Goal: Information Seeking & Learning: Learn about a topic

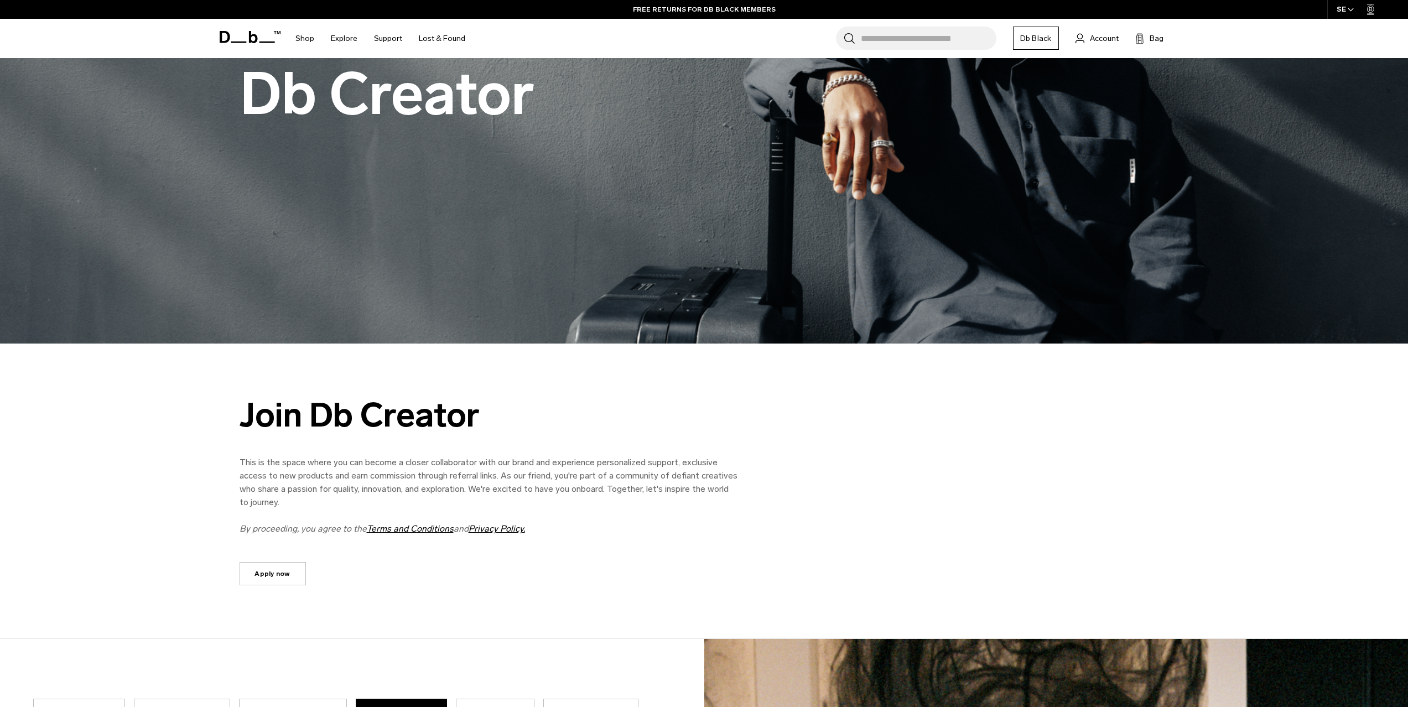
scroll to position [739, 0]
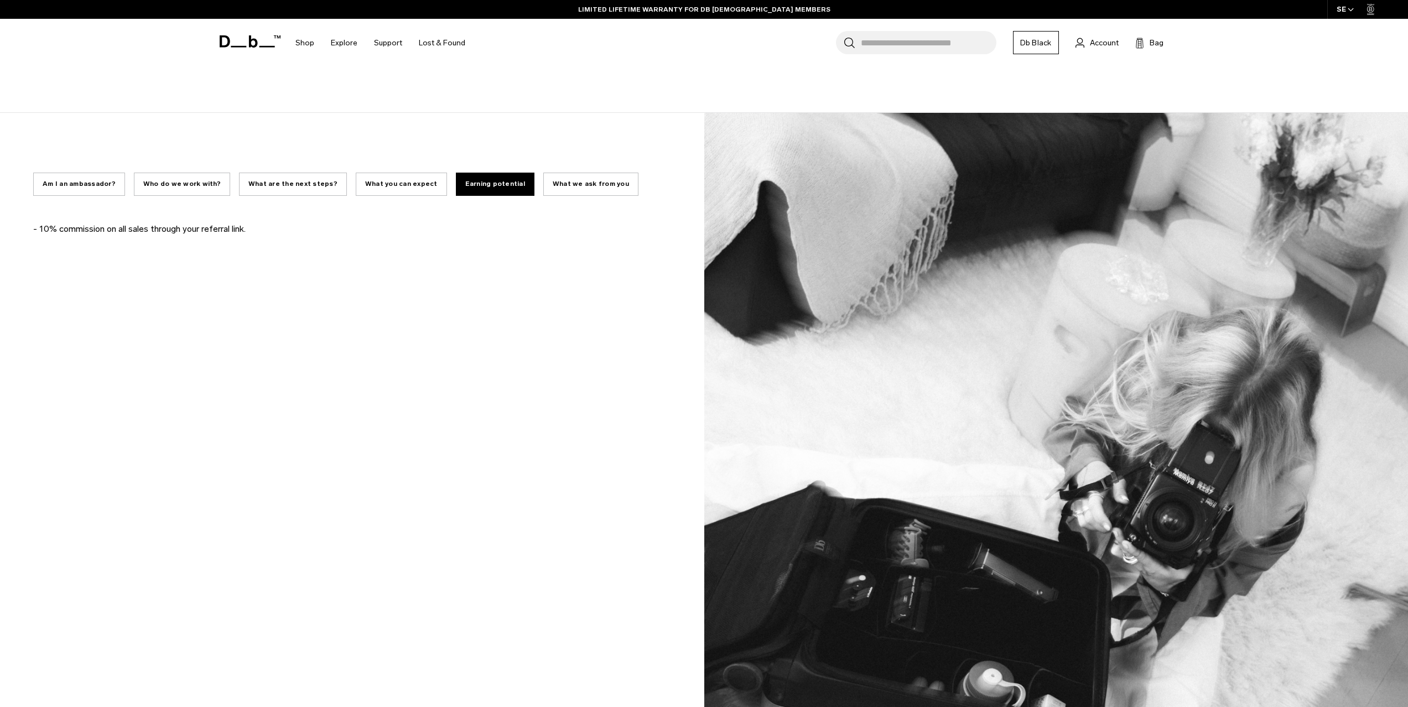
click at [543, 188] on button "What we ask from you" at bounding box center [590, 184] width 95 height 23
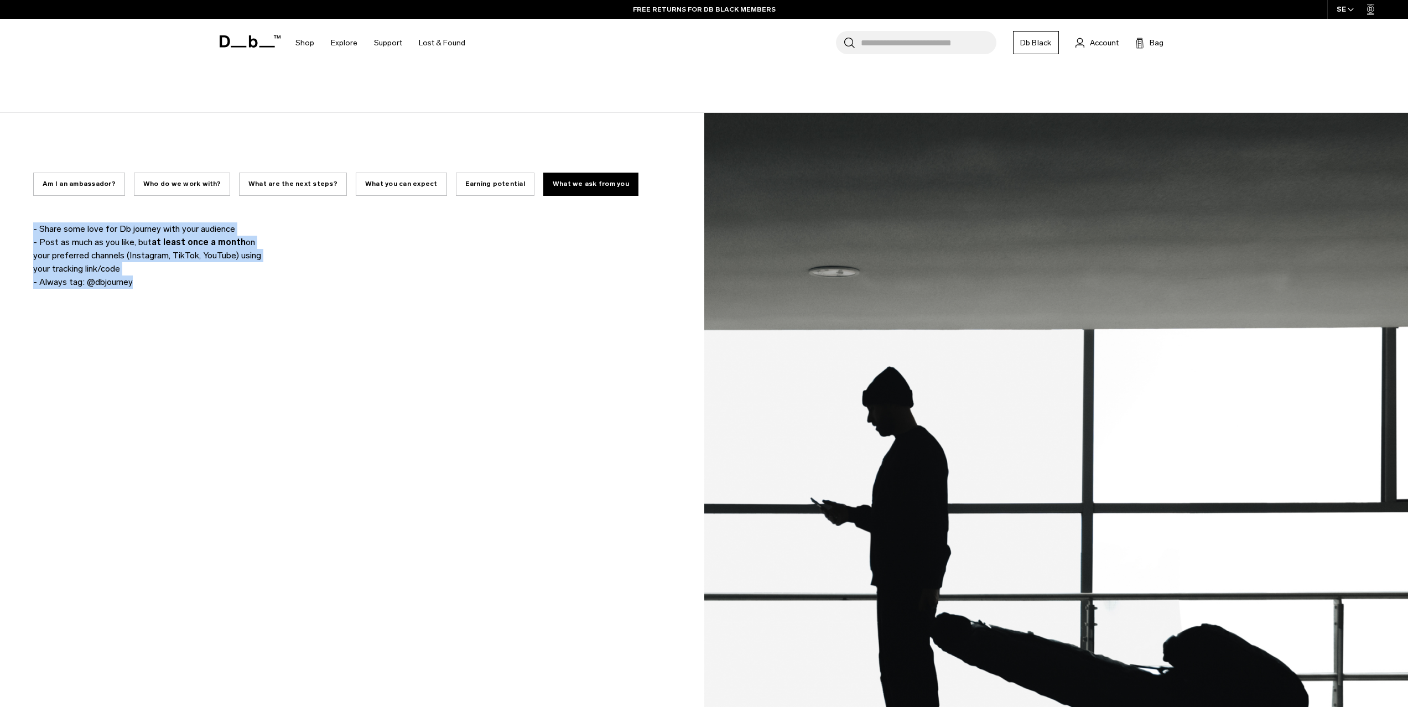
drag, startPoint x: 145, startPoint y: 286, endPoint x: 33, endPoint y: 227, distance: 126.5
click at [33, 227] on div "Am I an ambassador? Who do we work with? What are the next steps? What you can …" at bounding box center [352, 553] width 705 height 880
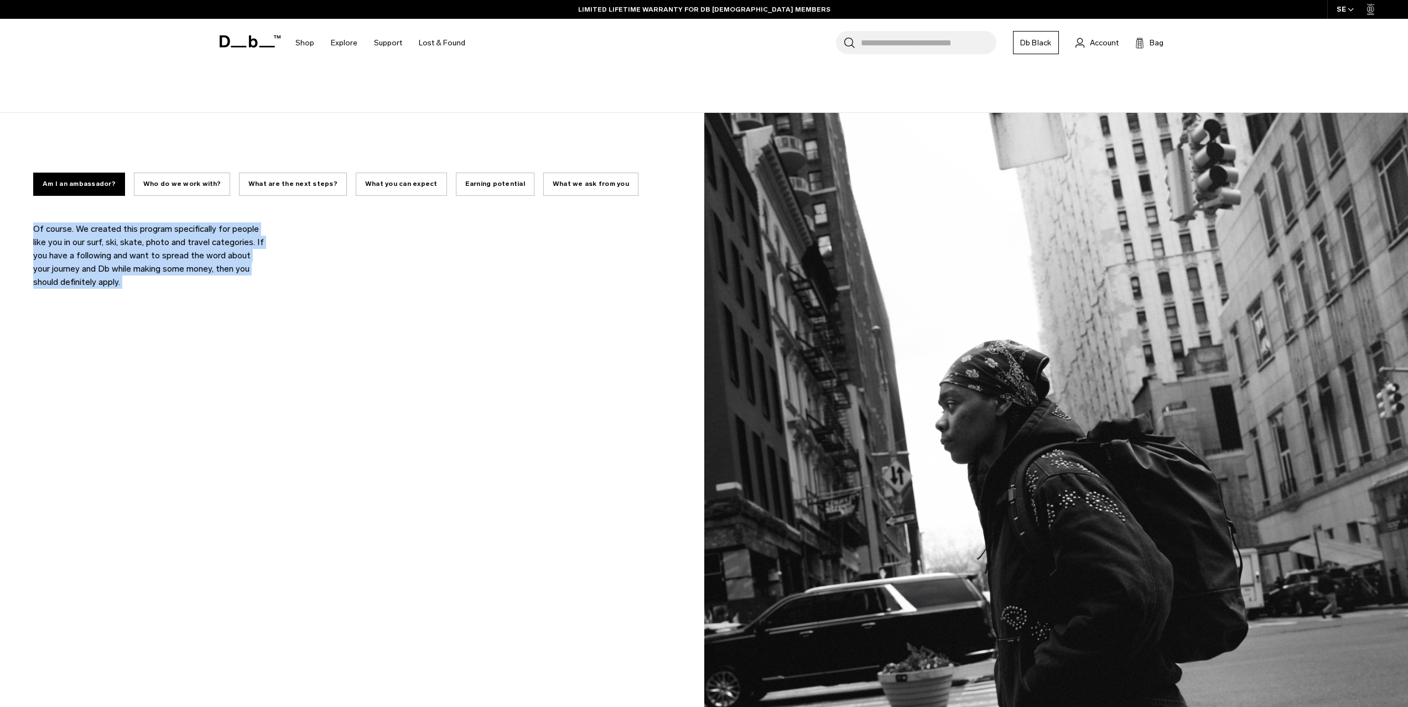
click at [543, 185] on button "What we ask from you" at bounding box center [590, 184] width 95 height 23
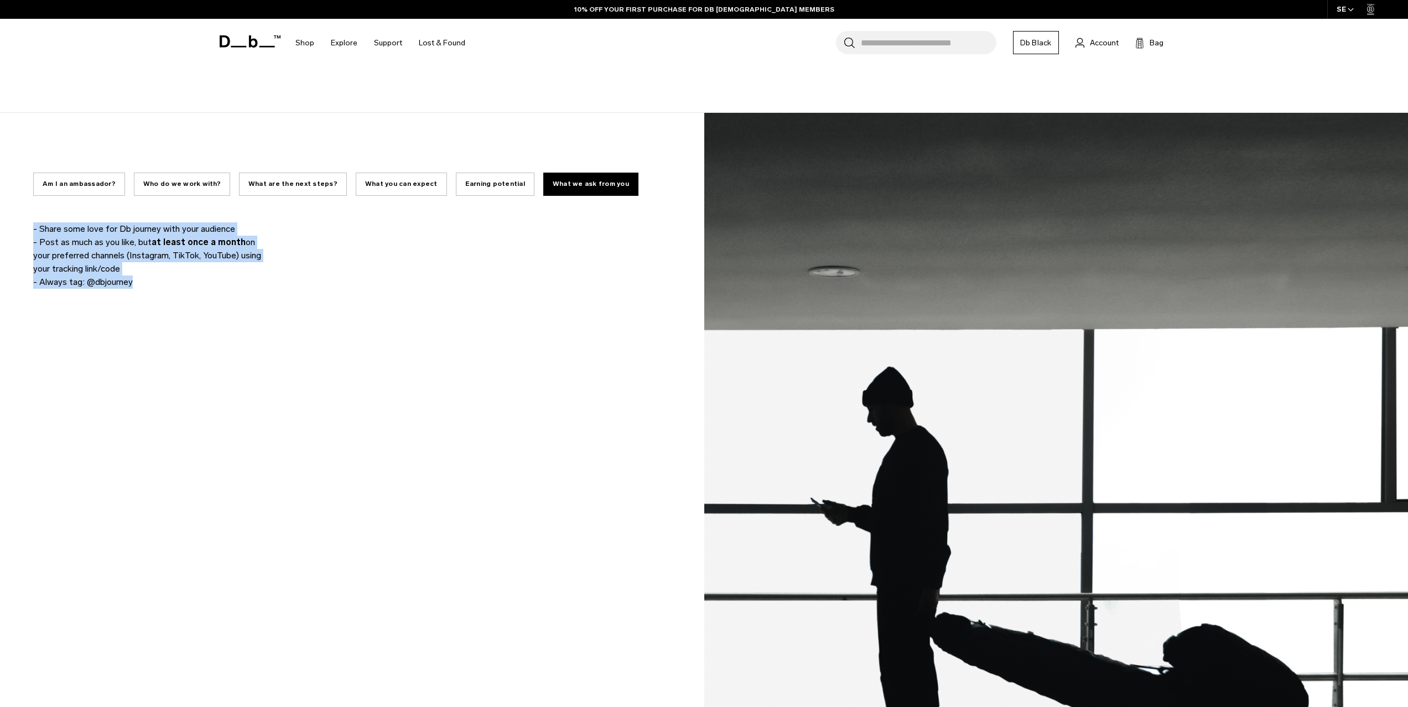
click at [456, 185] on button "Earning potential" at bounding box center [495, 184] width 79 height 23
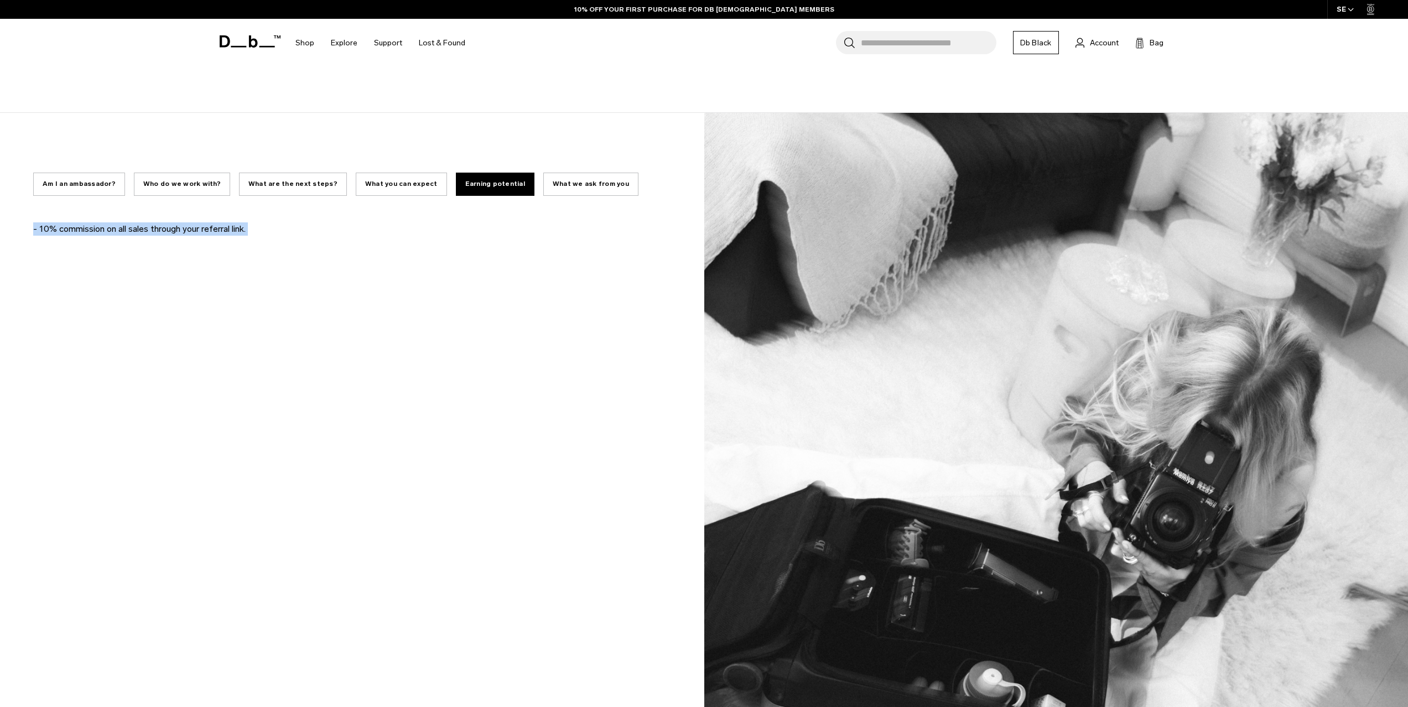
click at [374, 184] on button "What you can expect" at bounding box center [401, 184] width 91 height 23
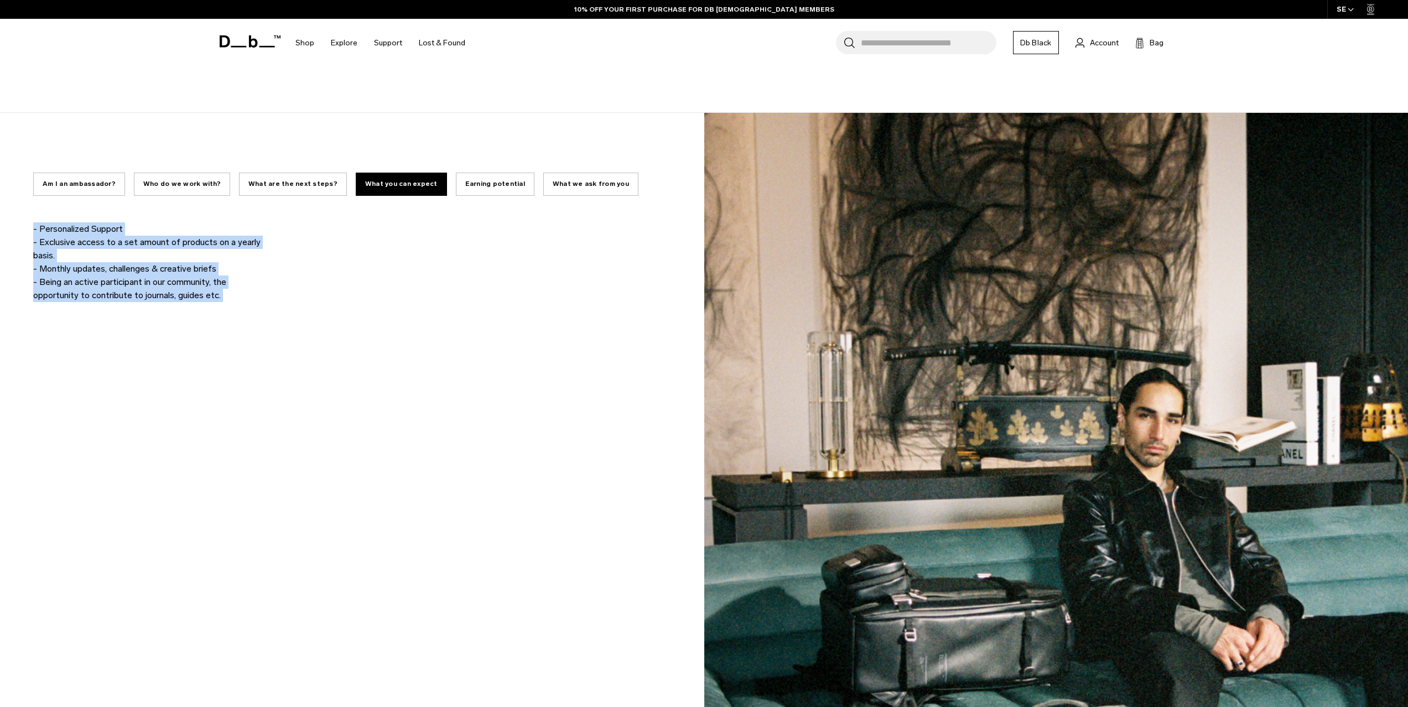
click at [274, 185] on button "What are the next steps?" at bounding box center [293, 184] width 108 height 23
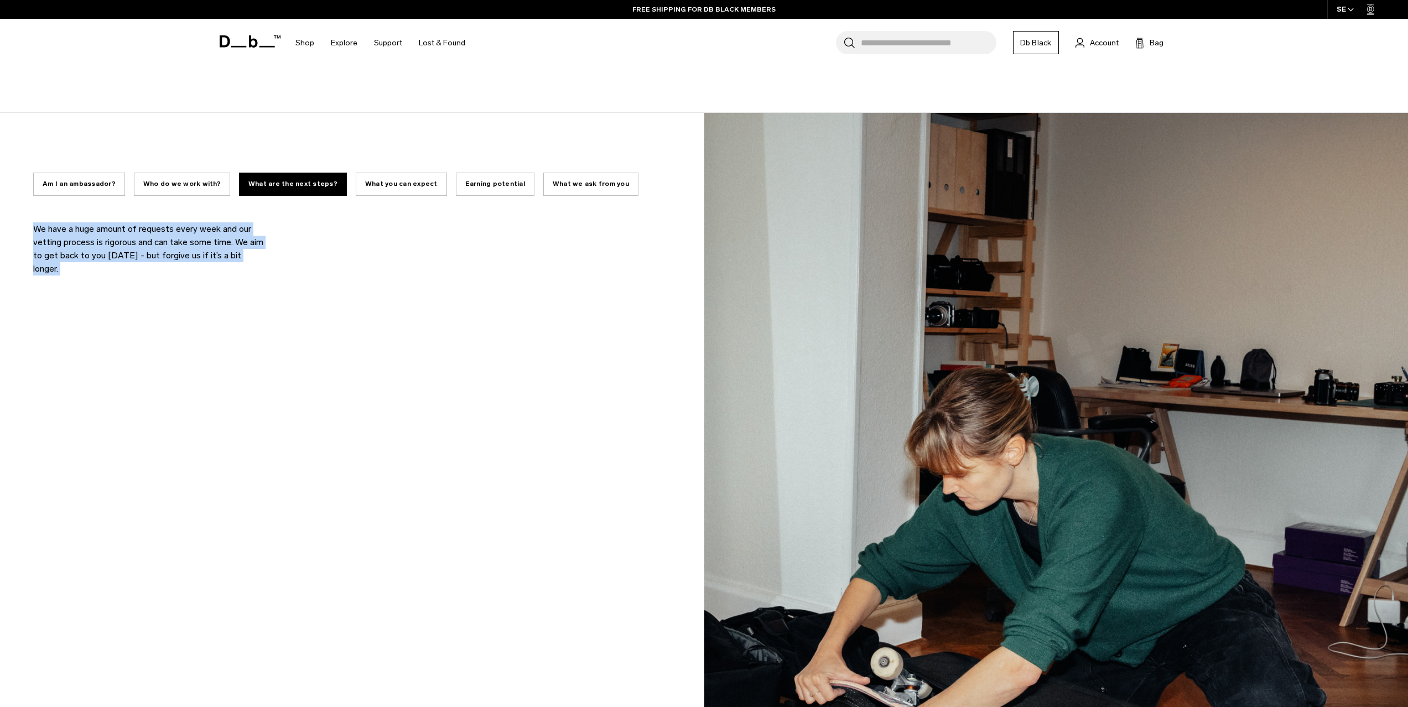
click at [371, 185] on button "What you can expect" at bounding box center [401, 184] width 91 height 23
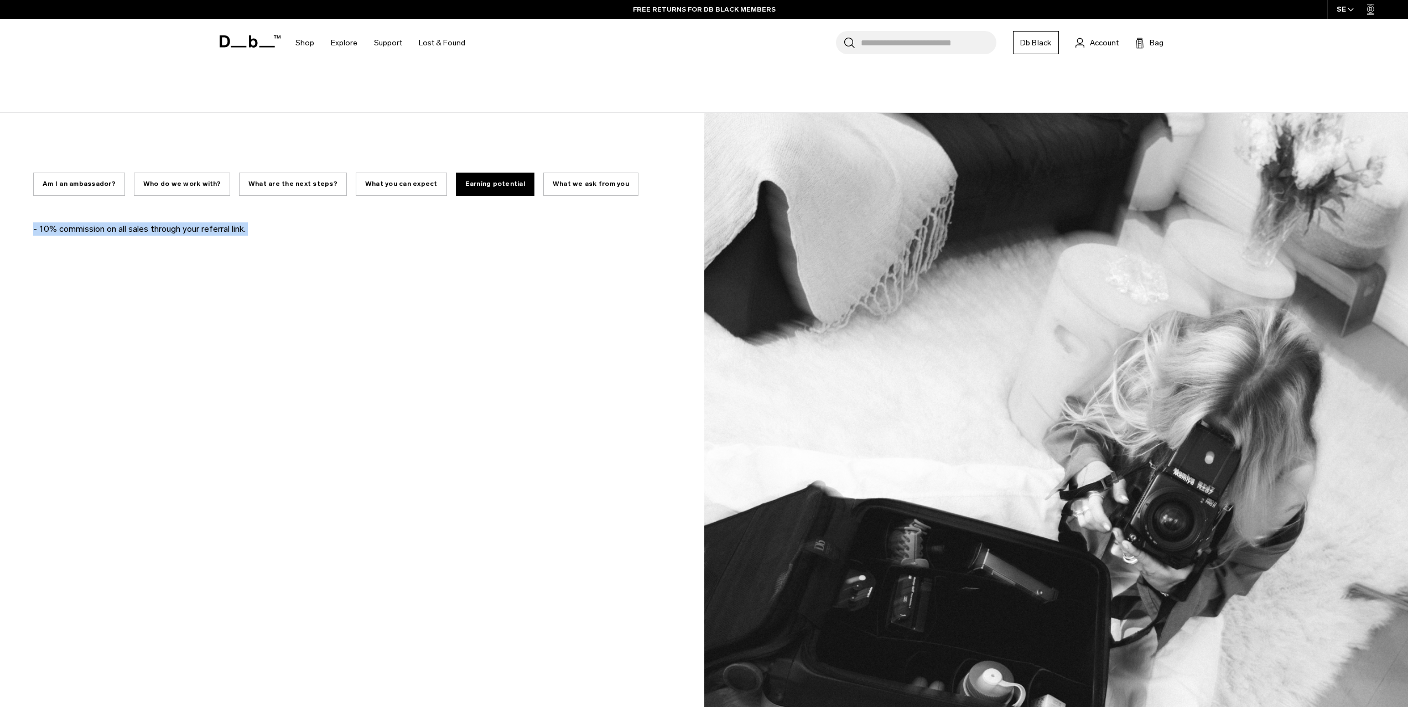
click at [259, 184] on button "What are the next steps?" at bounding box center [293, 184] width 108 height 23
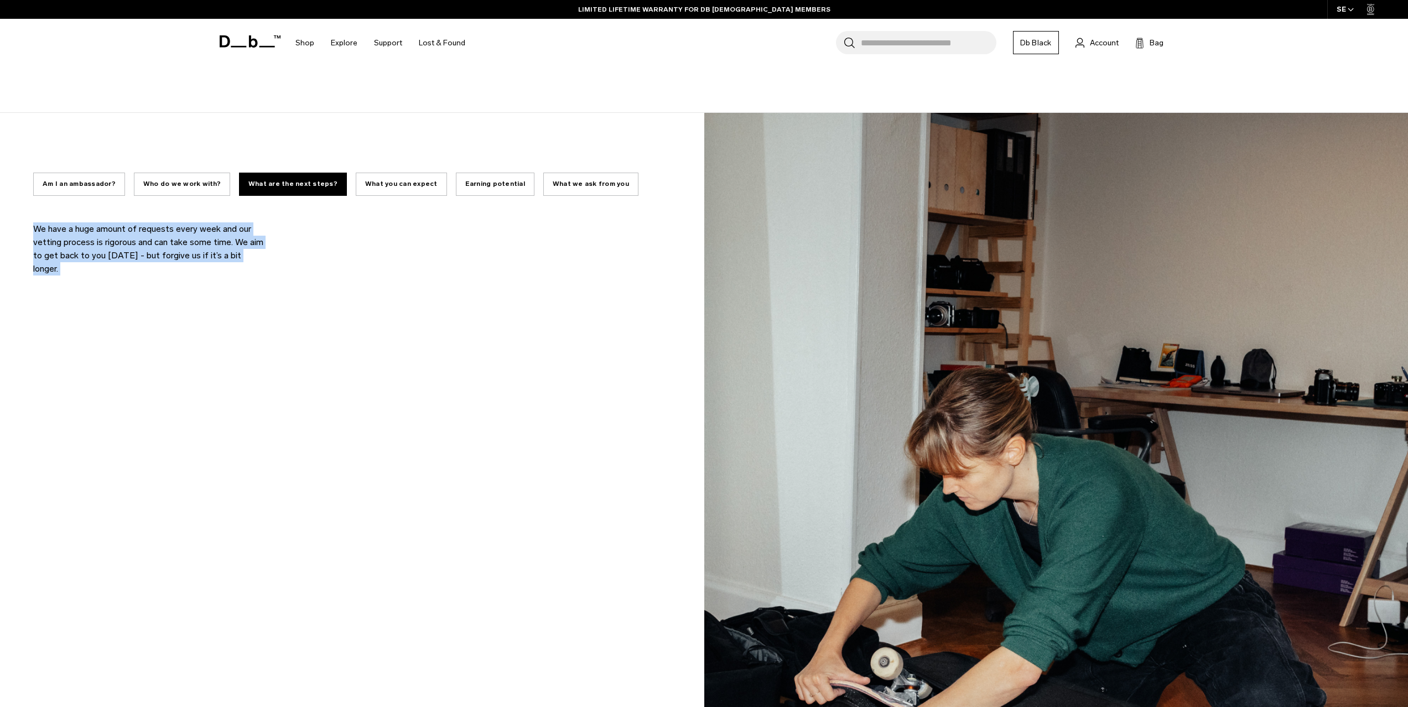
click at [158, 185] on button "Who do we work with?" at bounding box center [182, 184] width 96 height 23
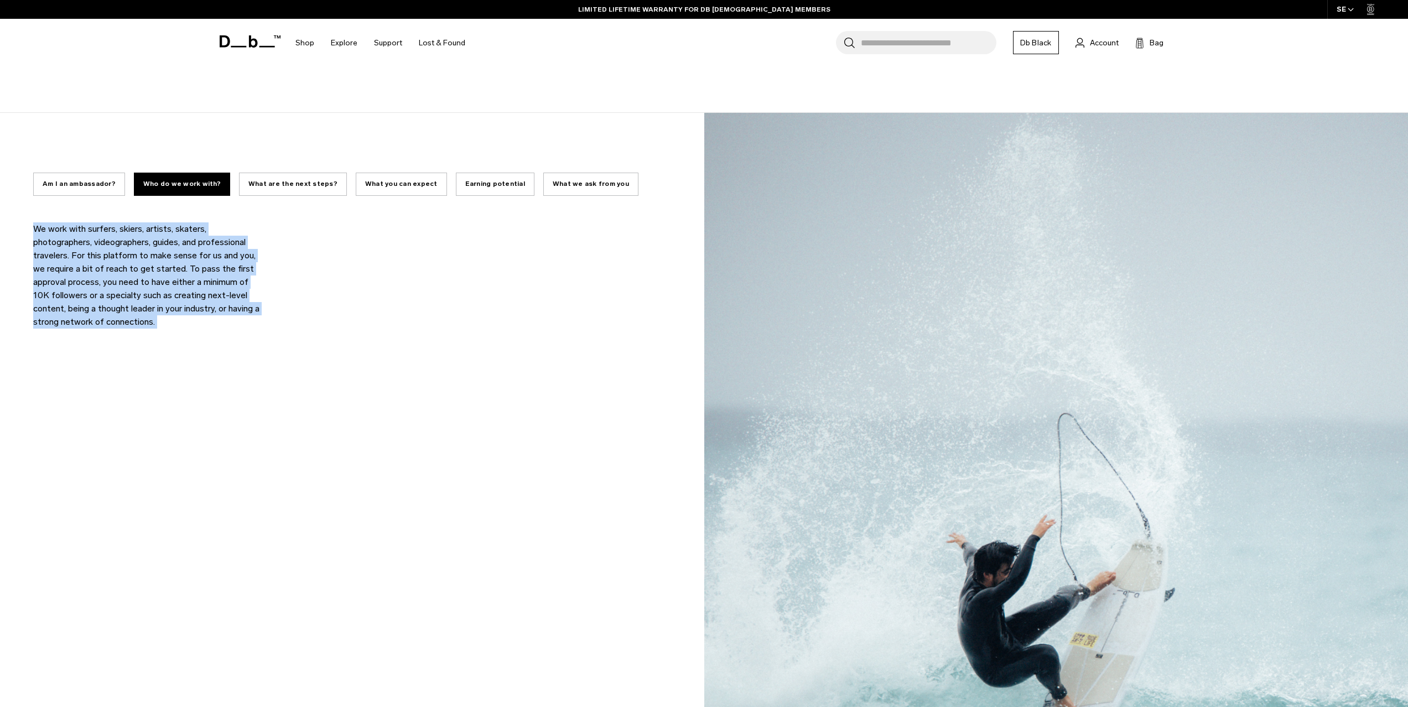
click at [273, 185] on button "What are the next steps?" at bounding box center [293, 184] width 108 height 23
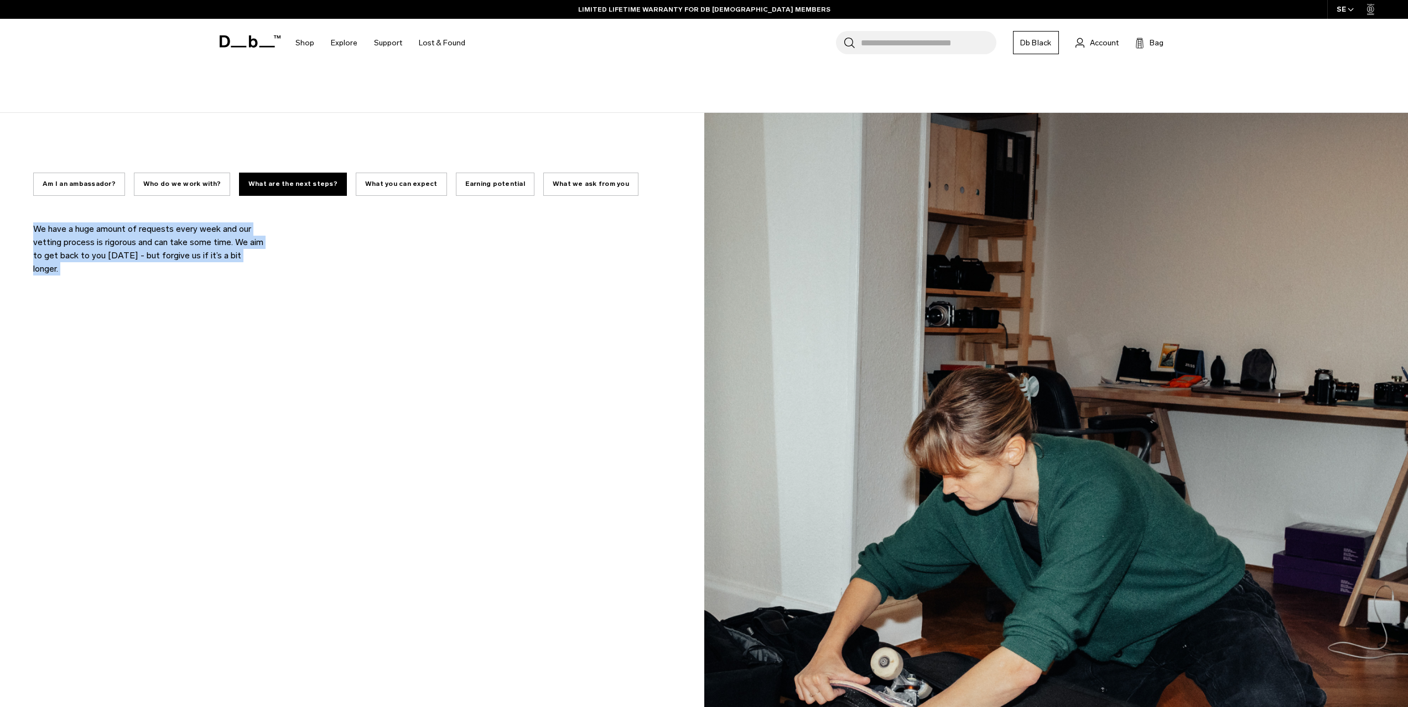
click at [174, 183] on button "Who do we work with?" at bounding box center [182, 184] width 96 height 23
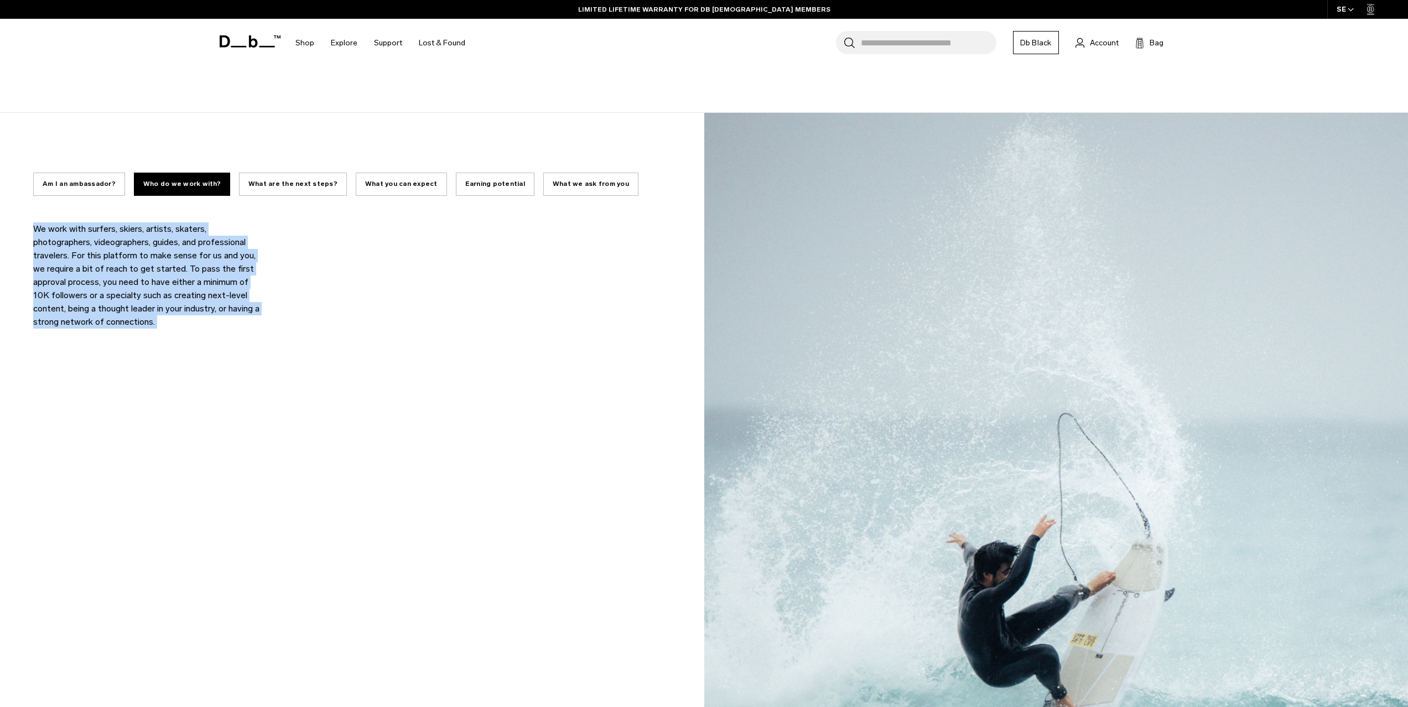
click at [101, 184] on button "Am I an ambassador?" at bounding box center [79, 184] width 92 height 23
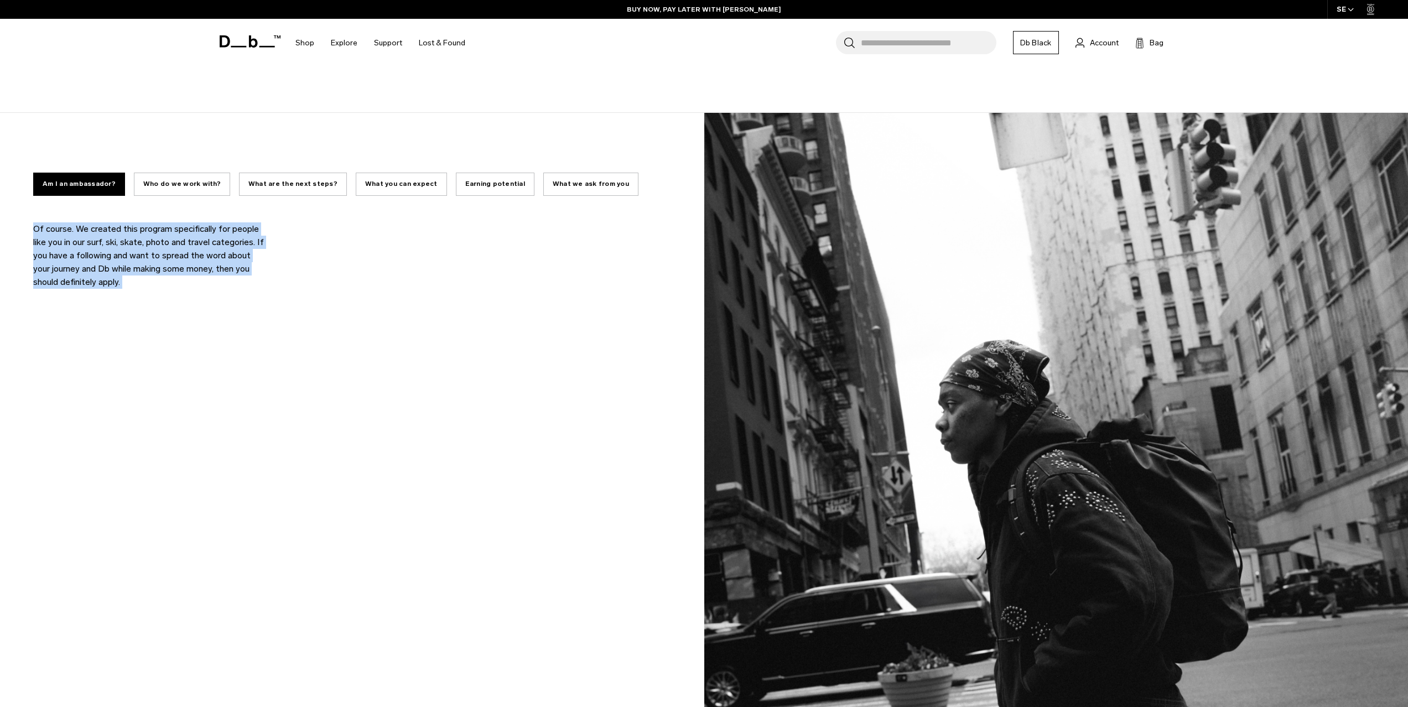
click at [545, 187] on button "What we ask from you" at bounding box center [590, 184] width 95 height 23
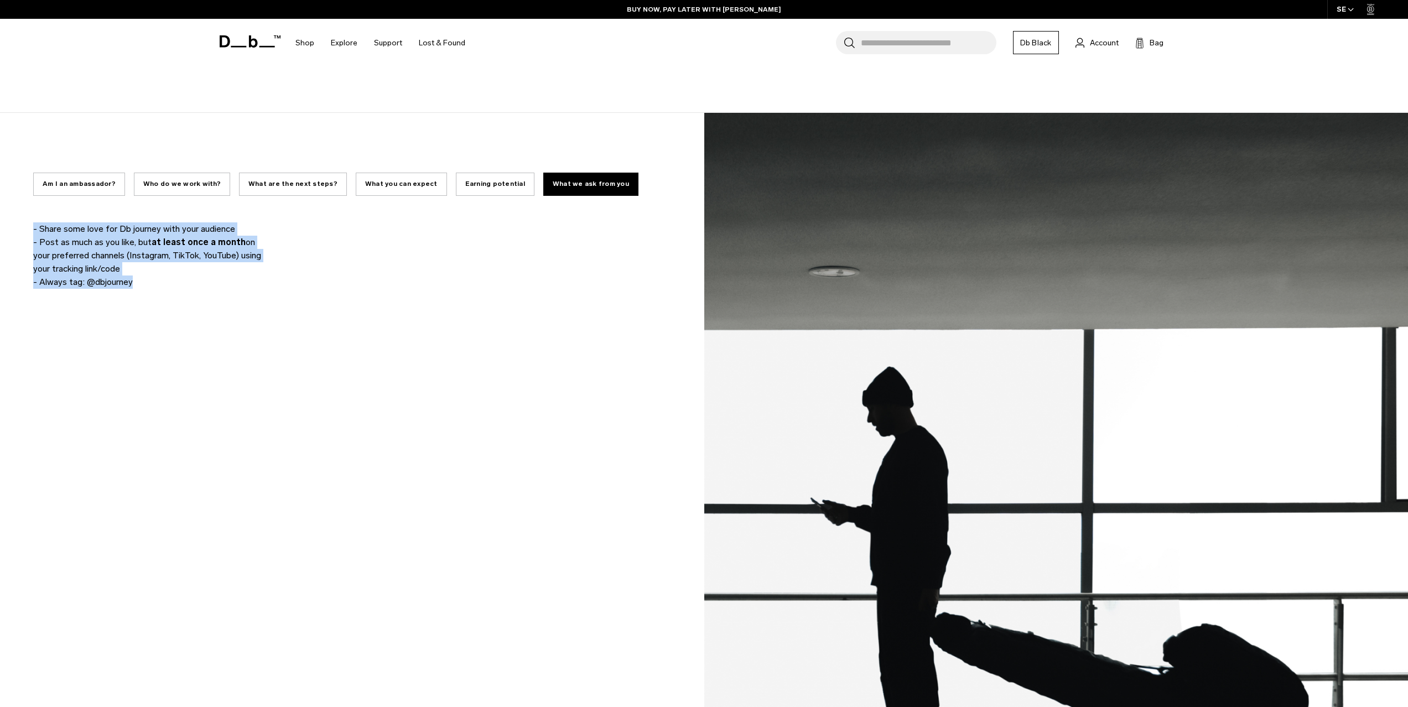
click at [135, 299] on p "- Personalized Support - Exclusive access to a set amount of products on a year…" at bounding box center [149, 262] width 232 height 80
drag, startPoint x: 139, startPoint y: 294, endPoint x: 153, endPoint y: 279, distance: 20.0
click at [153, 279] on div "Of course. We created this program specifically for people like you in our surf…" at bounding box center [352, 255] width 638 height 66
click at [158, 281] on p "- Share some love for Db journey with your audience - Post as much as you like,…" at bounding box center [149, 255] width 232 height 66
drag, startPoint x: 133, startPoint y: 279, endPoint x: 30, endPoint y: 235, distance: 112.6
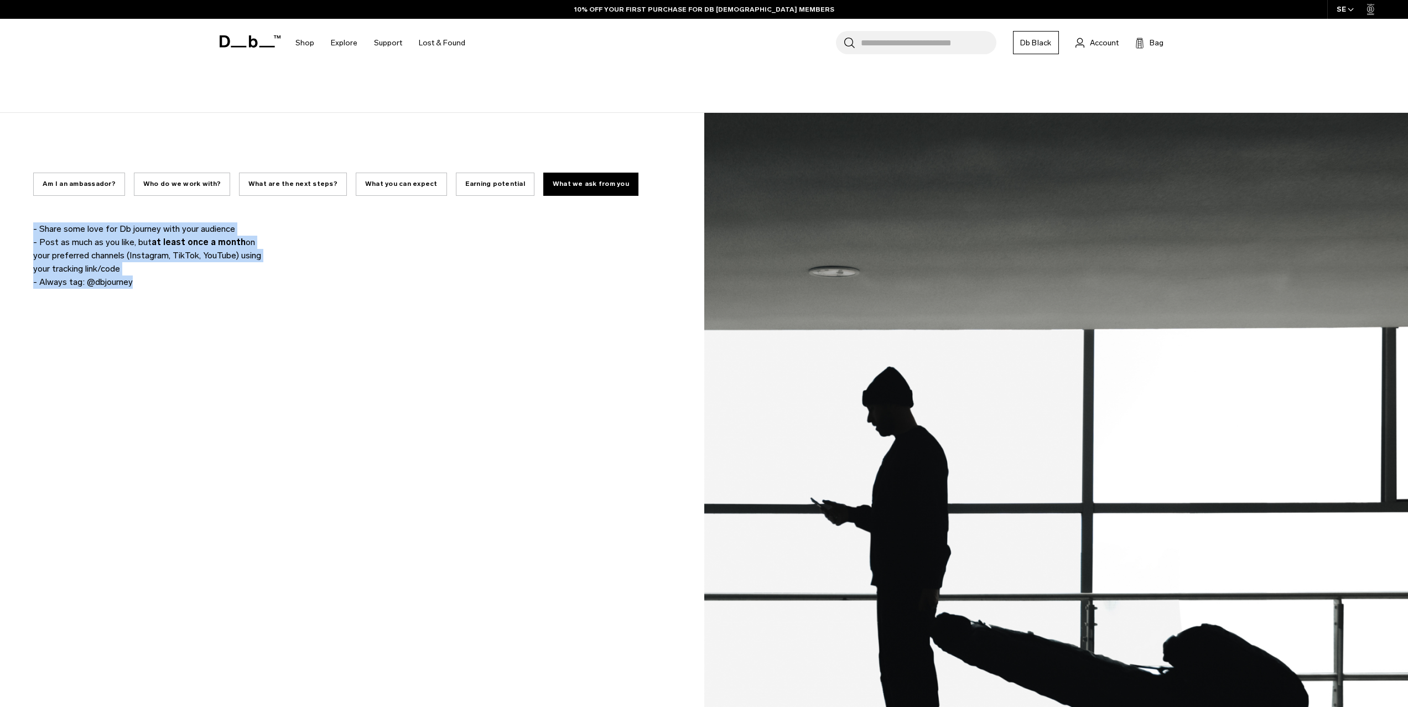
click at [30, 235] on div "Am I an ambassador? Who do we work with? What are the next steps? What you can …" at bounding box center [352, 553] width 705 height 880
copy div "Lo ipsumd. Si ametcon adip elitsed doeiusmodtem inc utlabo etdo mag al eni admi…"
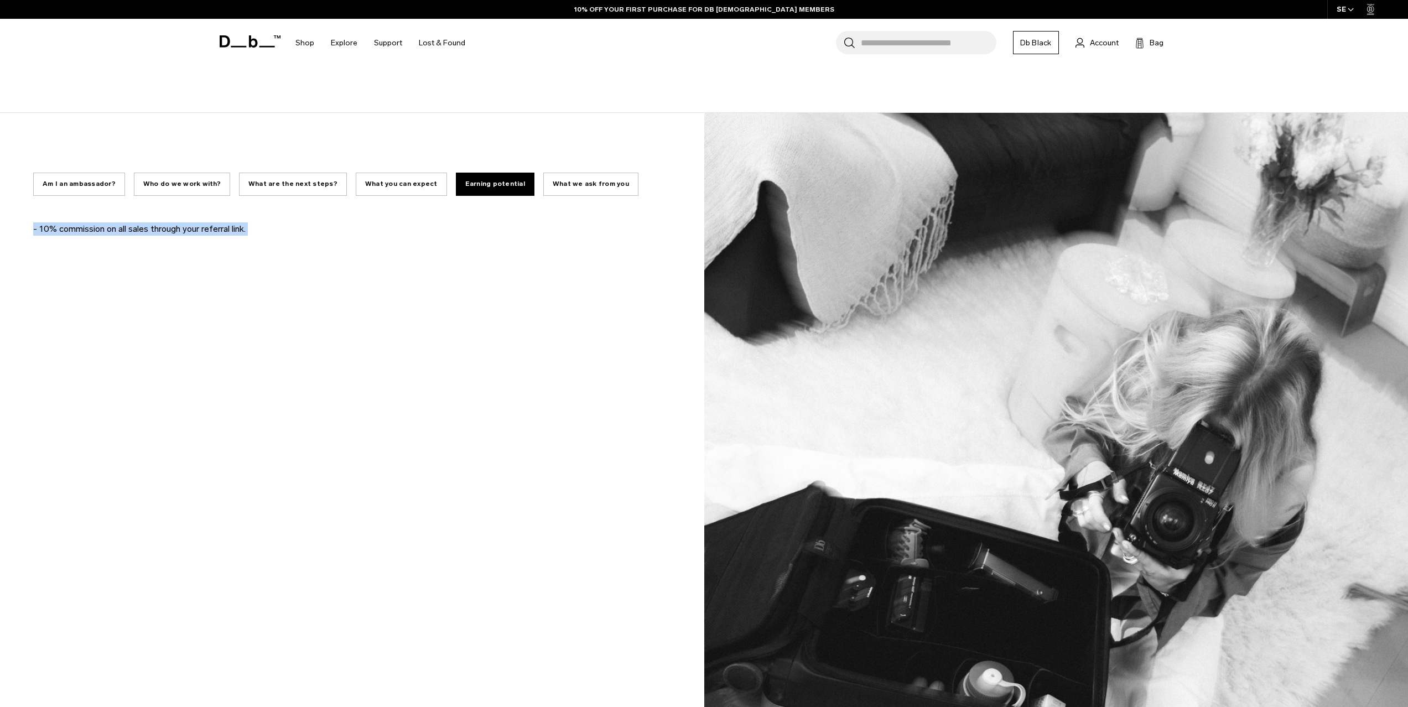
click at [582, 188] on button "What we ask from you" at bounding box center [590, 184] width 95 height 23
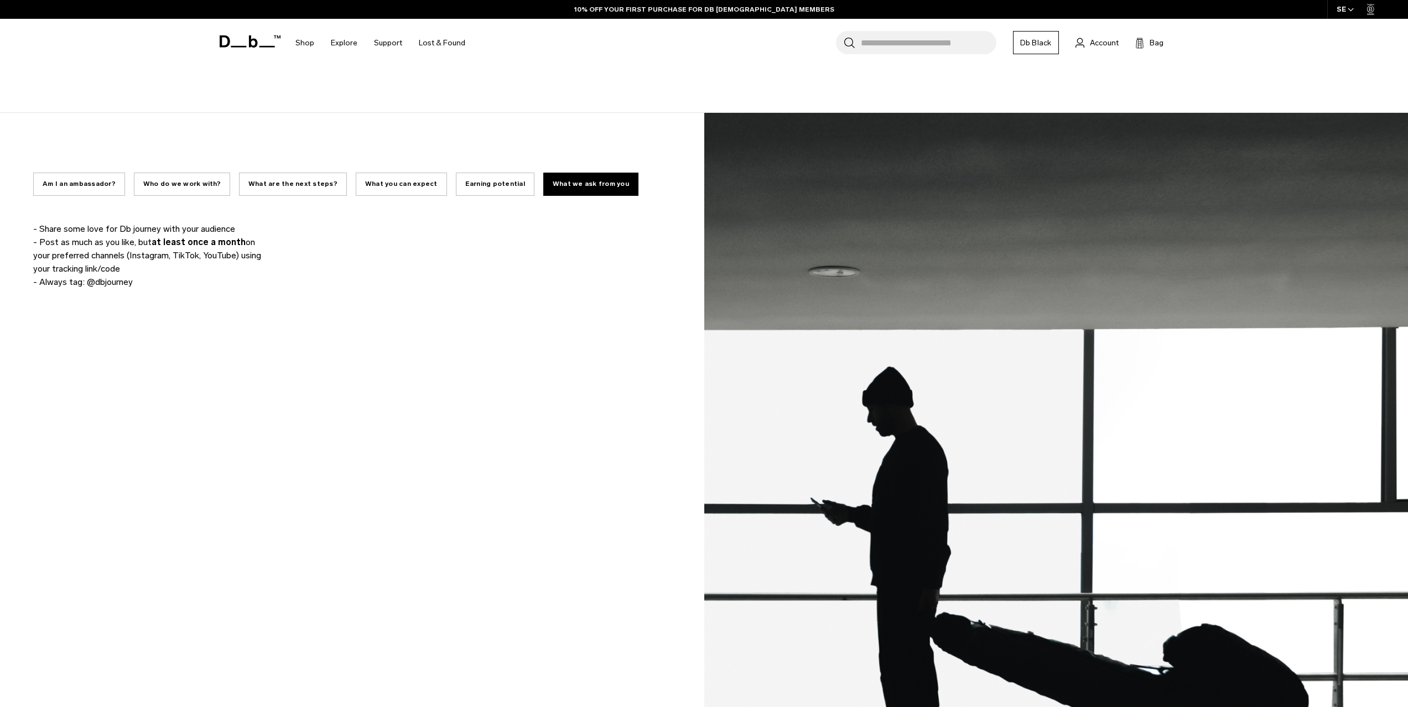
click at [310, 259] on div "Of course. We created this program specifically for people like you in our surf…" at bounding box center [352, 255] width 638 height 66
